Goal: Check status

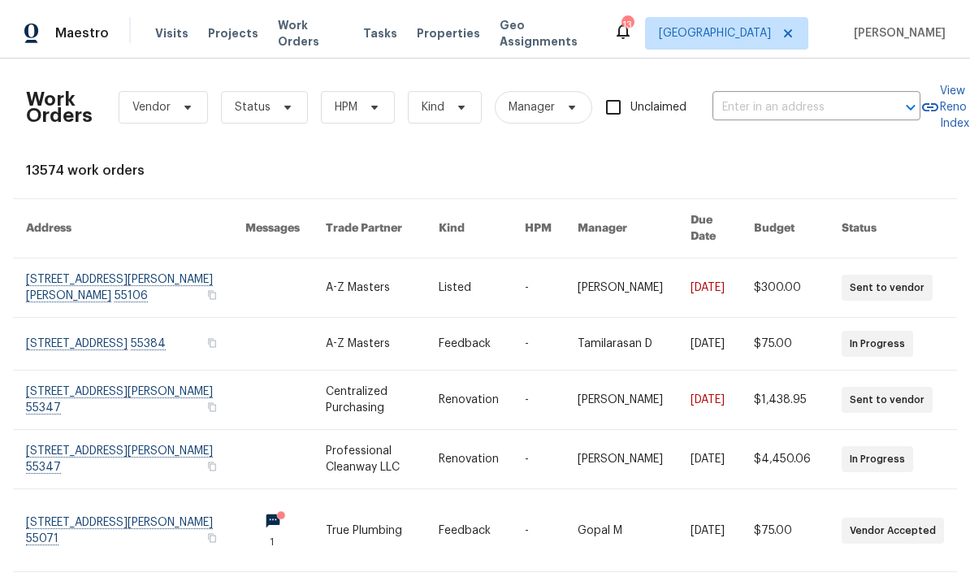
scroll to position [0, 1]
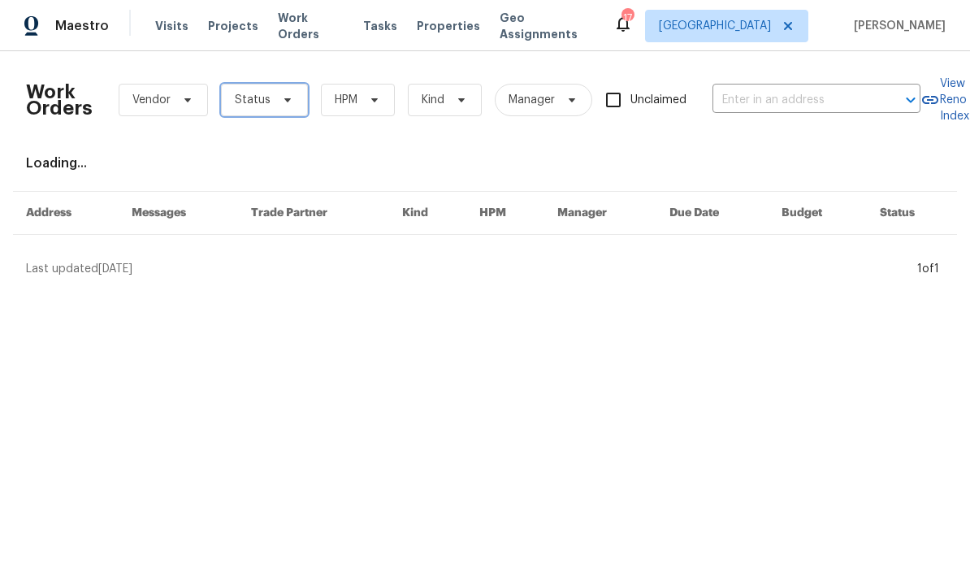
click at [293, 96] on span "Status" at bounding box center [264, 100] width 87 height 33
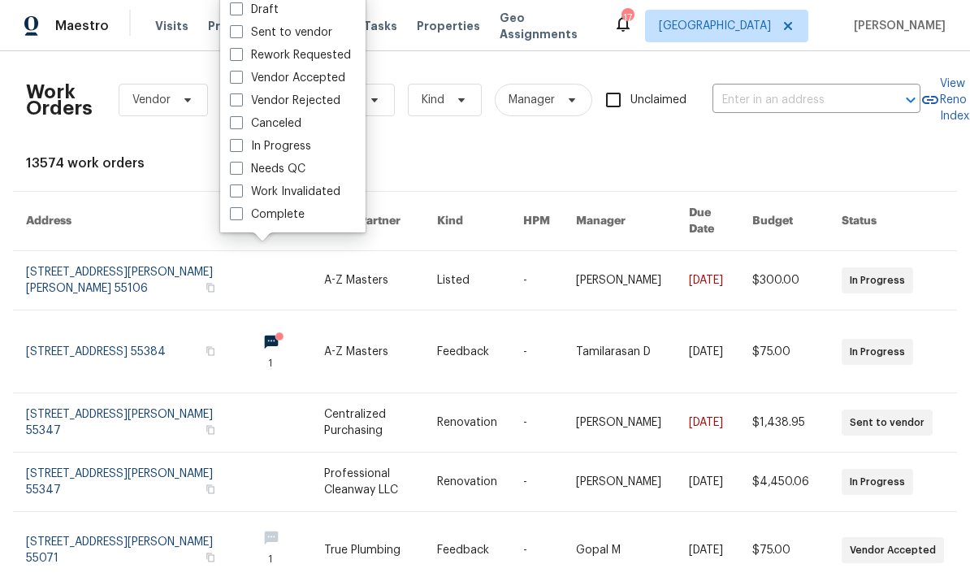
click at [249, 166] on label "Needs QC" at bounding box center [268, 169] width 76 height 16
click at [241, 166] on input "Needs QC" at bounding box center [235, 166] width 11 height 11
checkbox input "true"
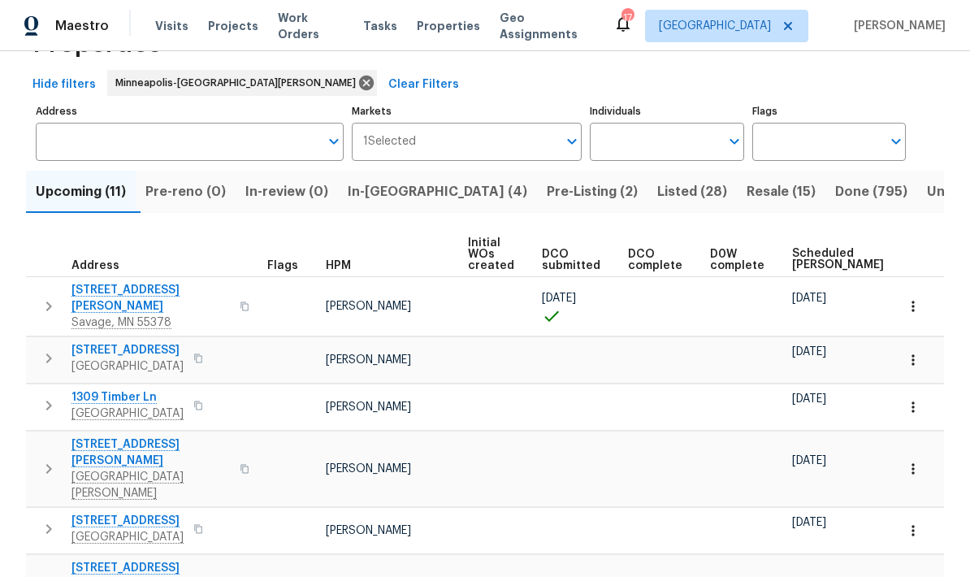
scroll to position [72, 0]
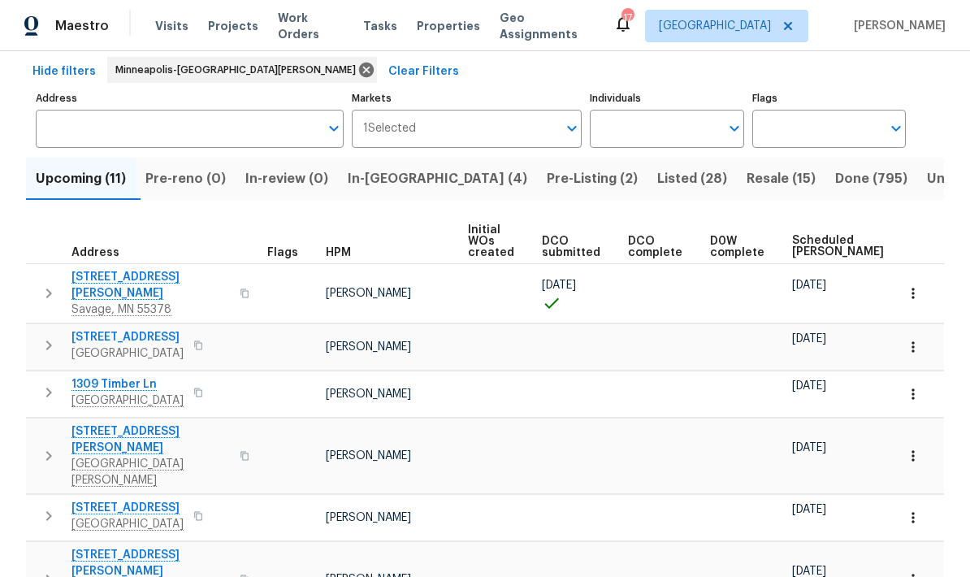
click at [401, 167] on button "In-[GEOGRAPHIC_DATA] (4)" at bounding box center [437, 179] width 199 height 42
